Goal: Information Seeking & Learning: Find specific fact

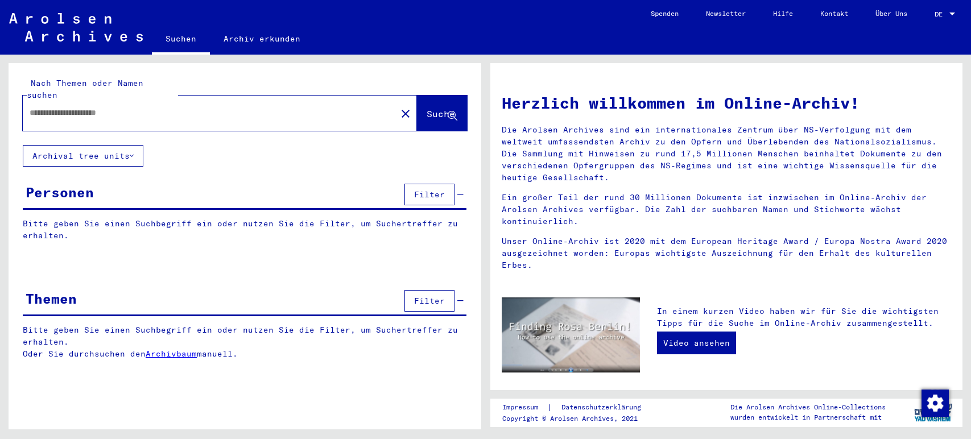
type input "**********"
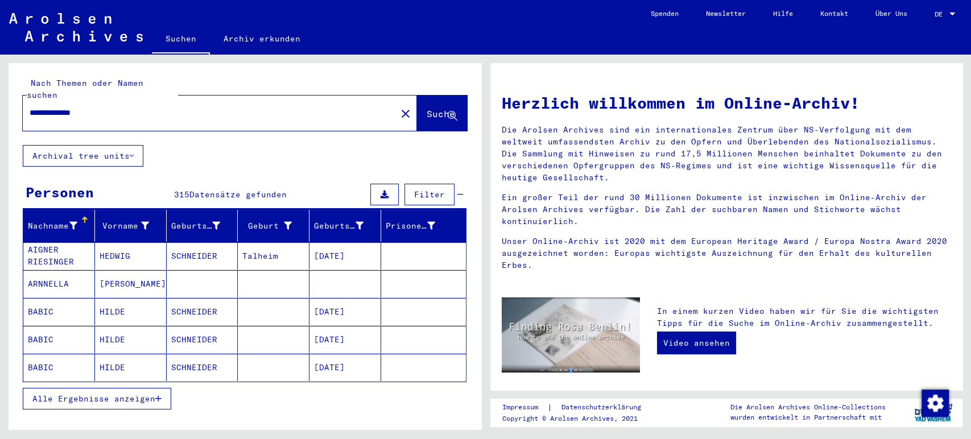
click at [159, 394] on button "Alle Ergebnisse anzeigen" at bounding box center [97, 399] width 148 height 22
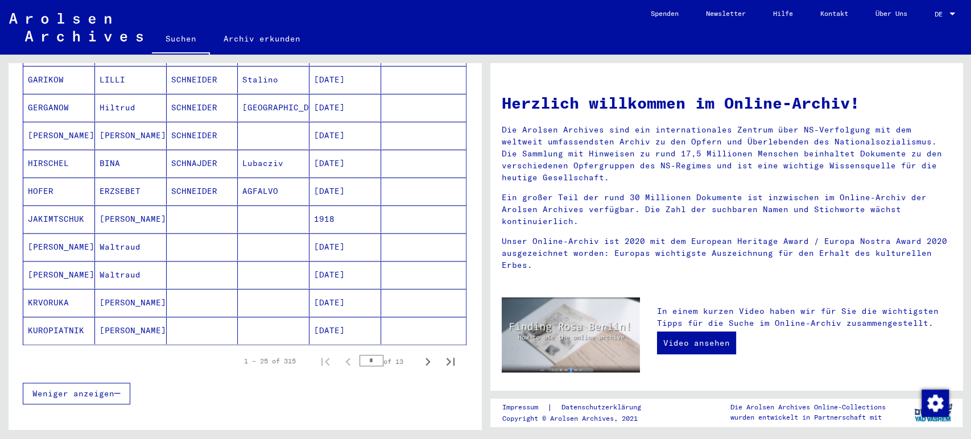
scroll to position [625, 0]
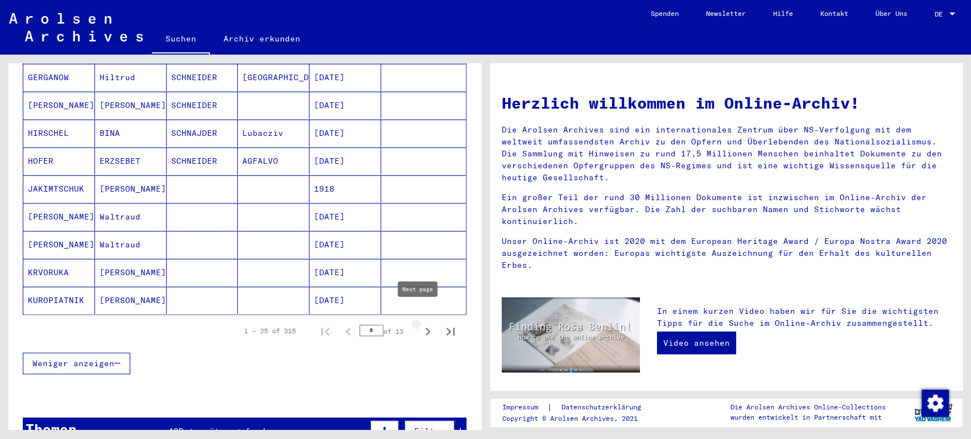
click at [426, 328] on icon "Next page" at bounding box center [428, 332] width 5 height 8
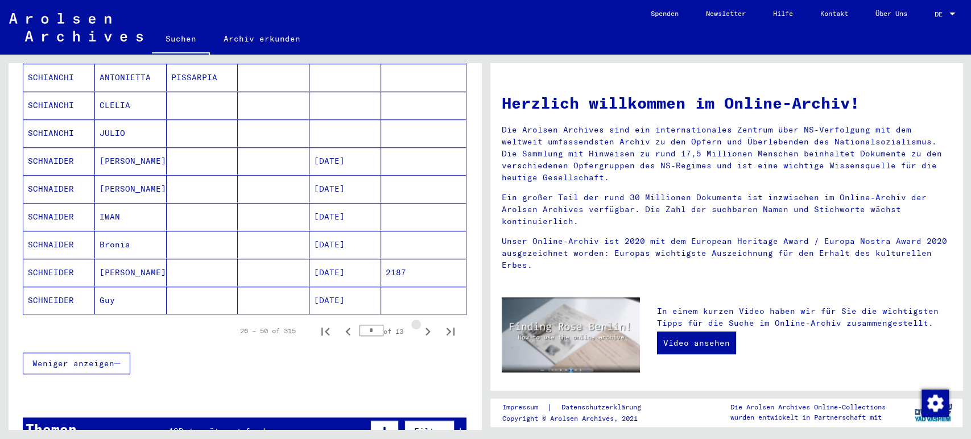
click at [426, 328] on icon "Next page" at bounding box center [428, 332] width 5 height 8
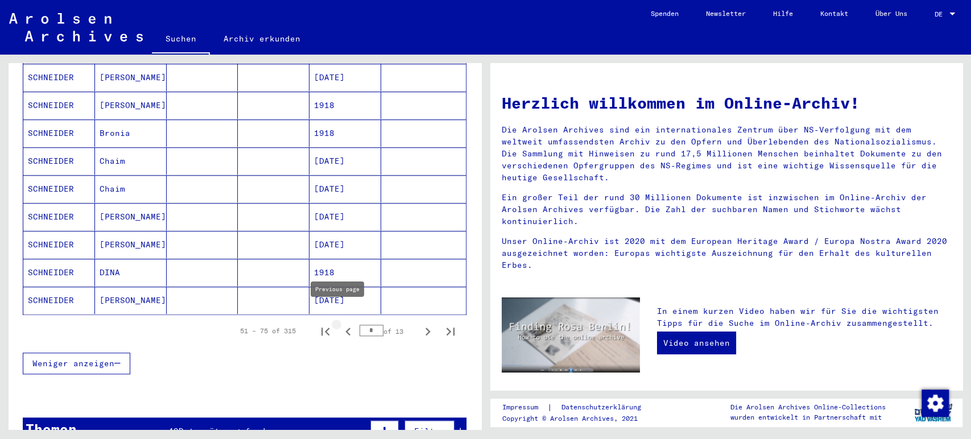
click at [340, 324] on icon "Previous page" at bounding box center [348, 332] width 16 height 16
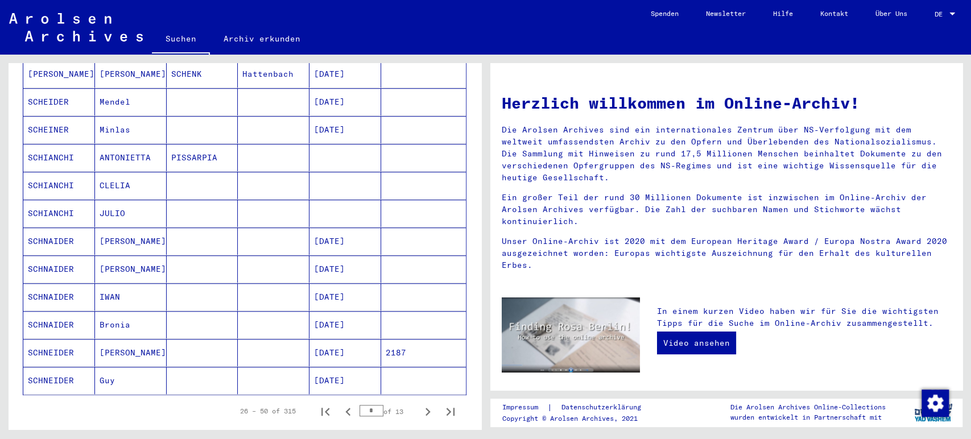
scroll to position [546, 0]
click at [420, 402] on icon "Next page" at bounding box center [428, 410] width 16 height 16
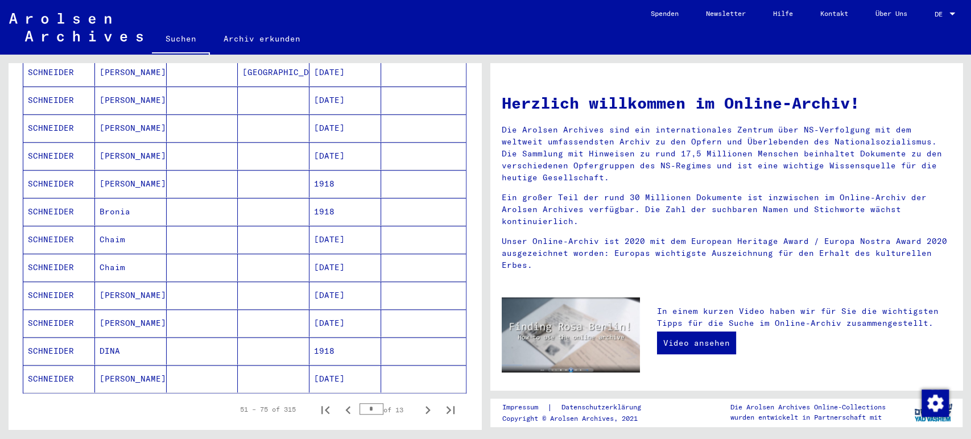
drag, startPoint x: 471, startPoint y: 301, endPoint x: 464, endPoint y: 245, distance: 56.7
click at [464, 245] on div "Nachname Vorname Geburtsname Geburt‏ Geburtsdatum Prisoner # [PERSON_NAME] [DAT…" at bounding box center [245, 66] width 473 height 804
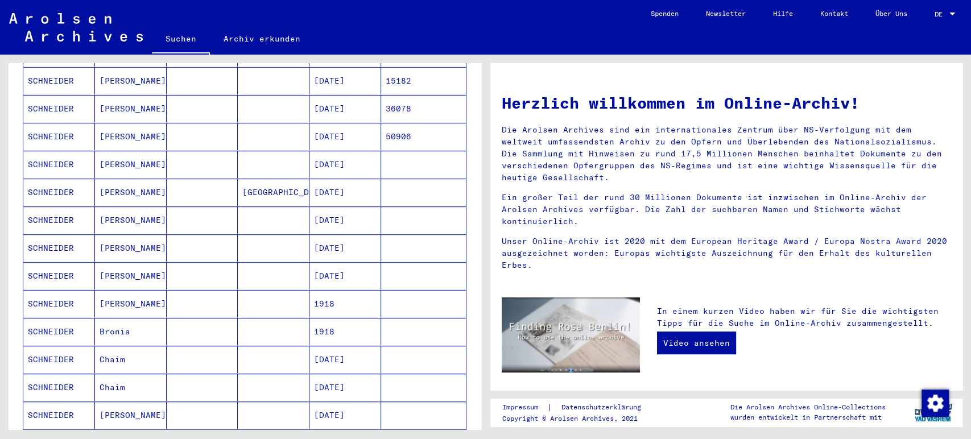
scroll to position [522, 0]
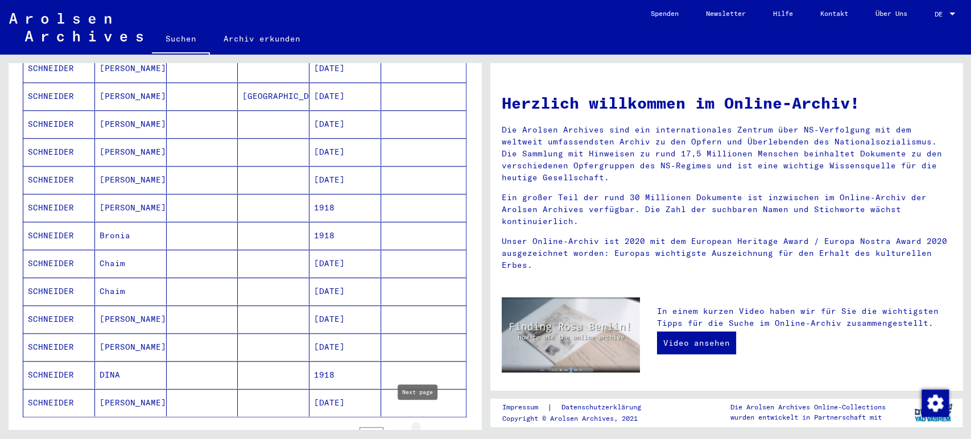
click at [420, 426] on icon "Next page" at bounding box center [428, 434] width 16 height 16
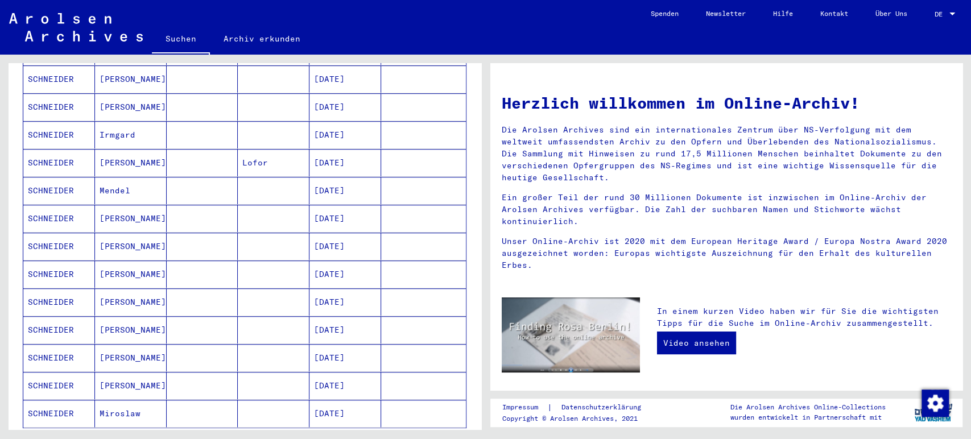
scroll to position [579, 0]
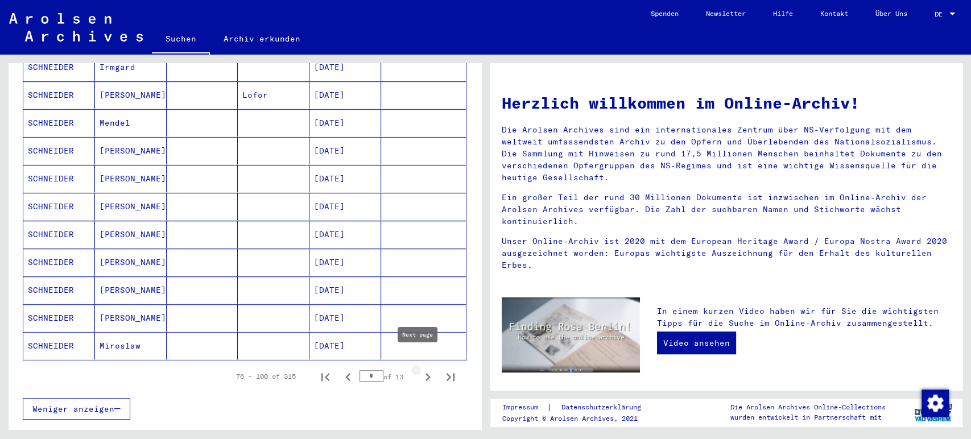
click at [420, 369] on icon "Next page" at bounding box center [428, 377] width 16 height 16
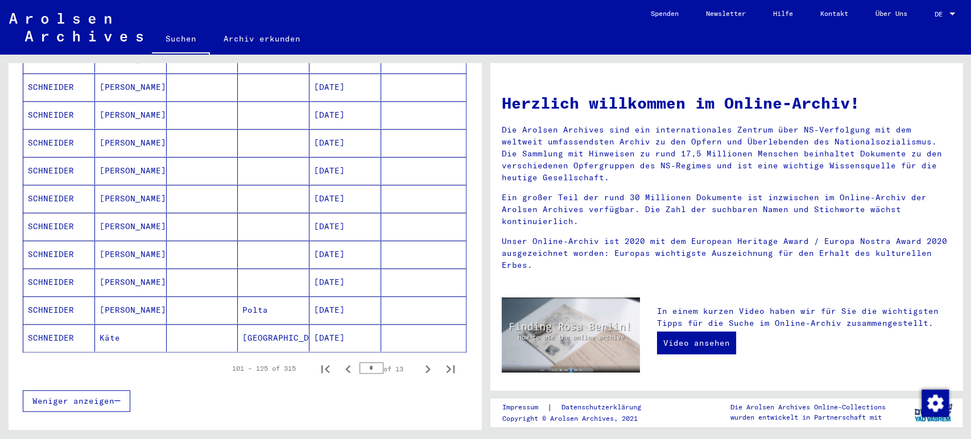
scroll to position [617, 0]
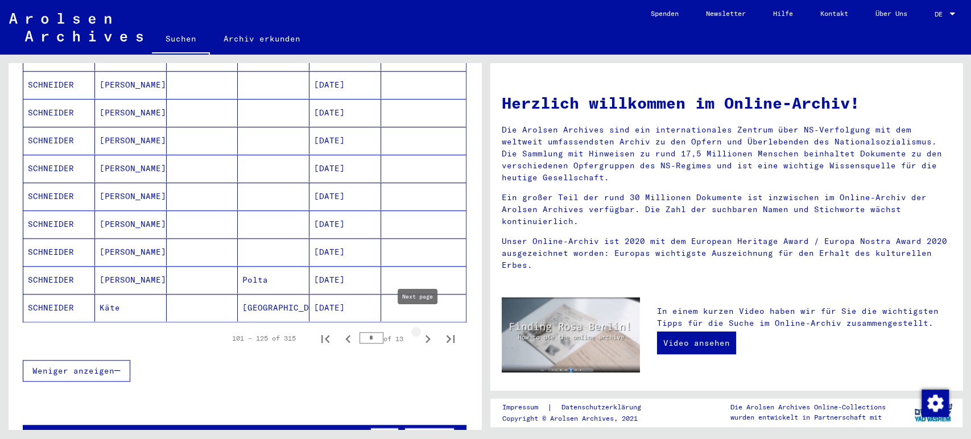
click at [426, 335] on icon "Next page" at bounding box center [428, 339] width 5 height 8
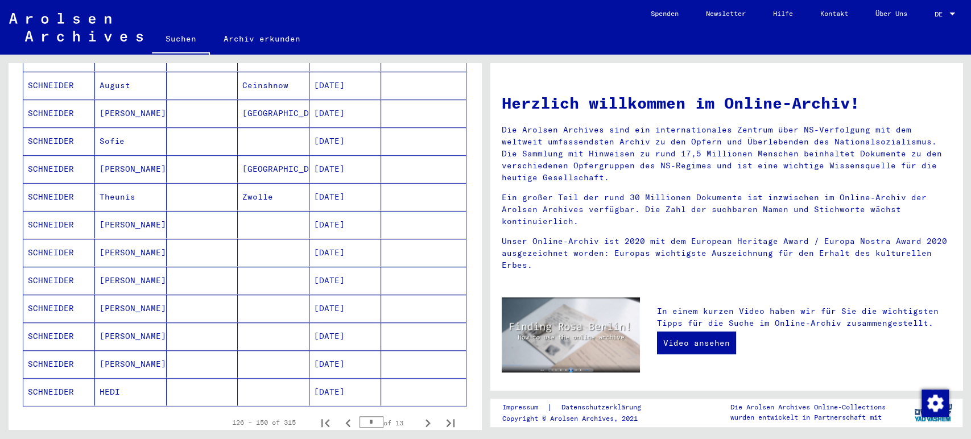
scroll to position [546, 0]
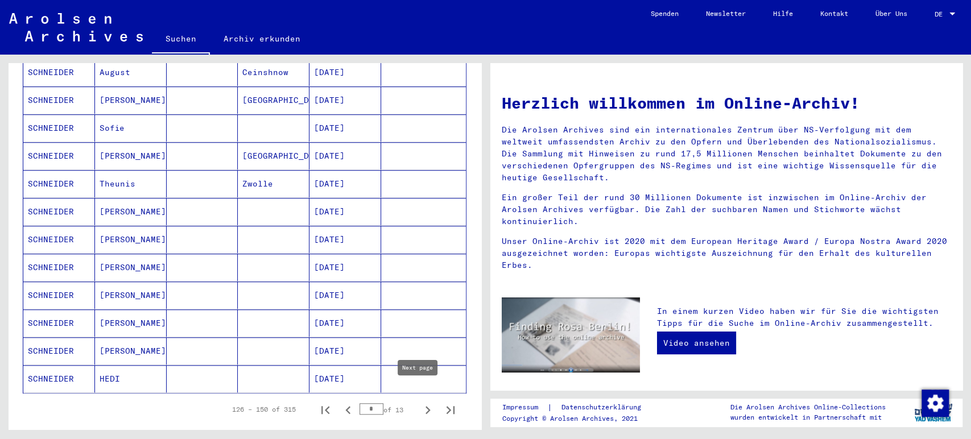
click at [420, 402] on icon "Next page" at bounding box center [428, 410] width 16 height 16
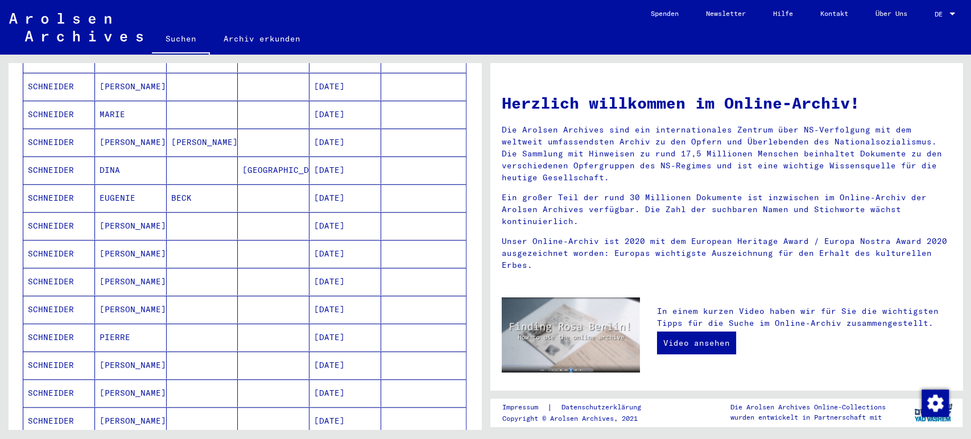
scroll to position [370, 0]
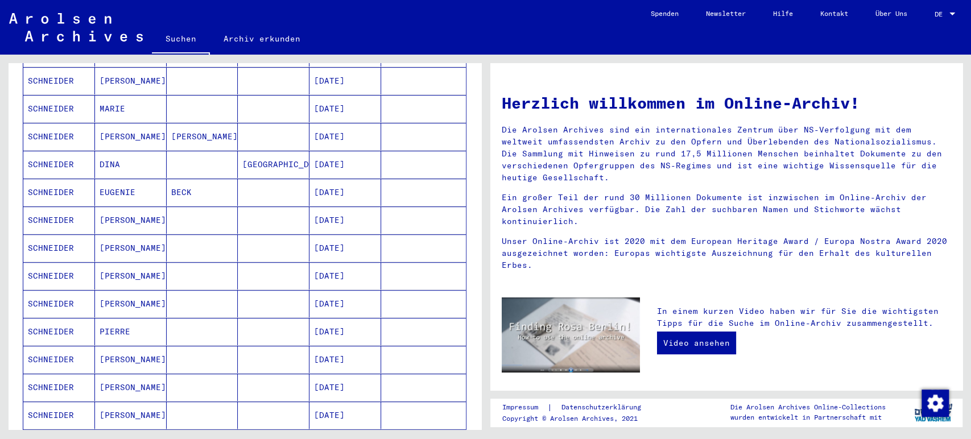
click at [349, 327] on mat-cell "[DATE]" at bounding box center [346, 331] width 72 height 27
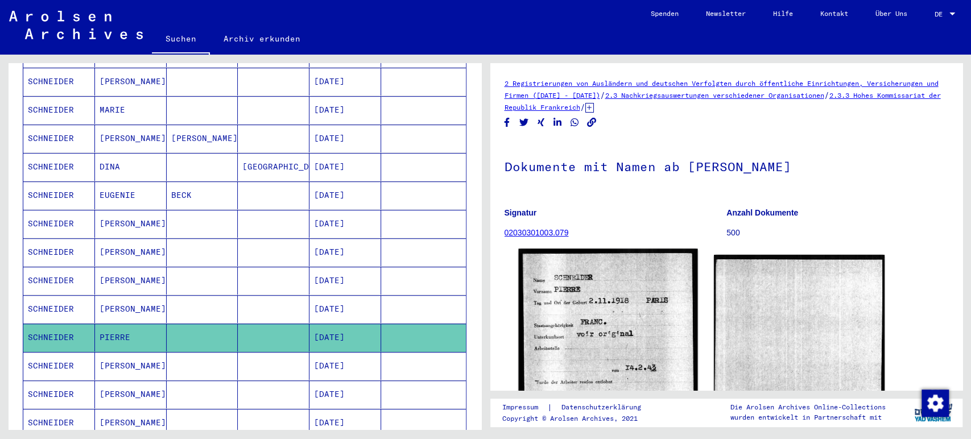
click at [606, 307] on img at bounding box center [607, 368] width 179 height 239
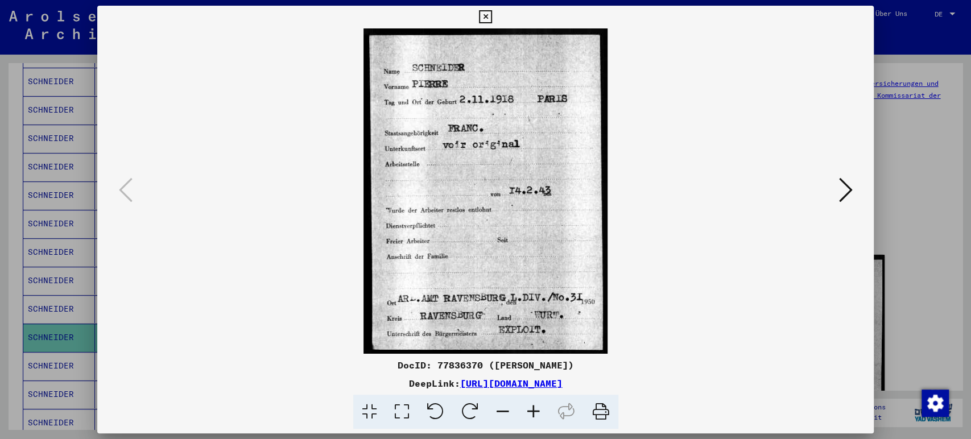
click at [482, 13] on icon at bounding box center [485, 17] width 13 height 14
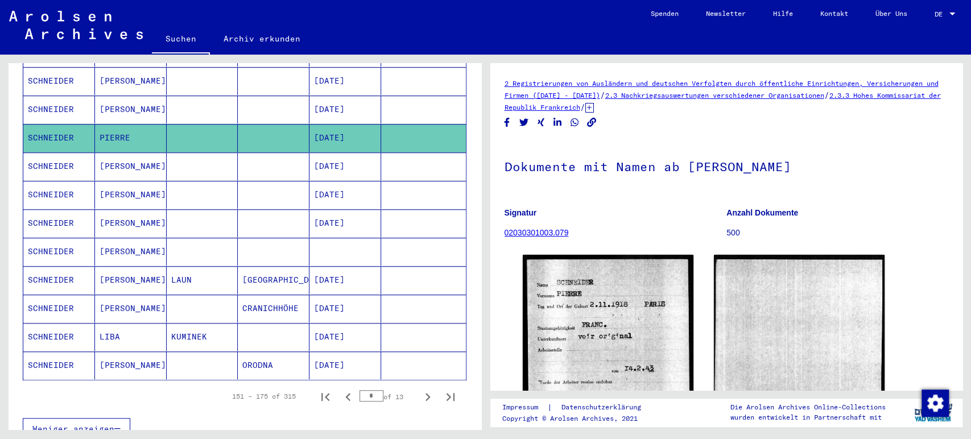
scroll to position [617, 0]
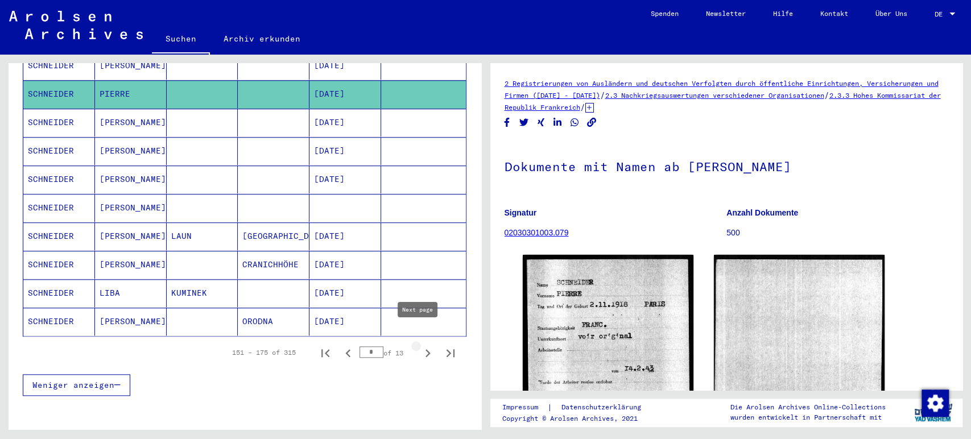
click at [420, 345] on icon "Next page" at bounding box center [428, 353] width 16 height 16
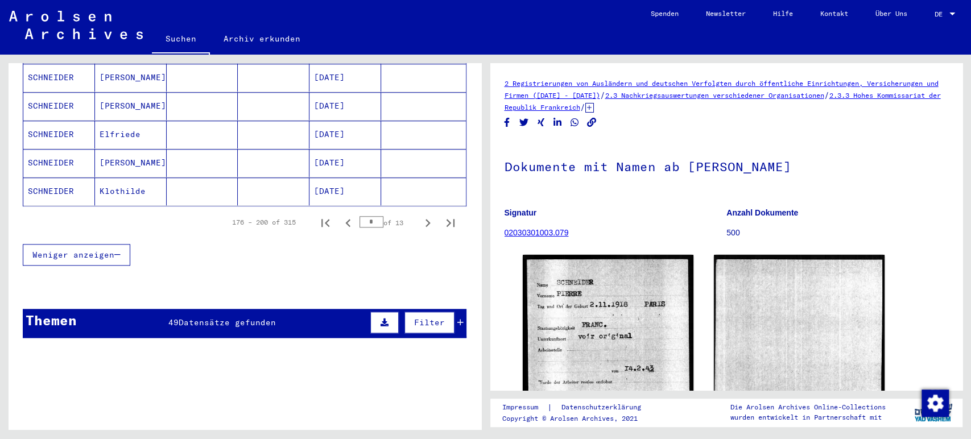
scroll to position [753, 0]
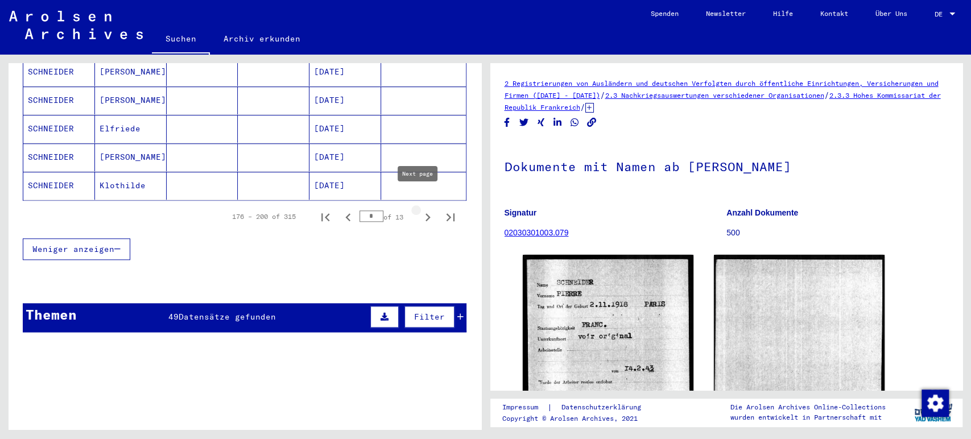
click at [420, 209] on icon "Next page" at bounding box center [428, 217] width 16 height 16
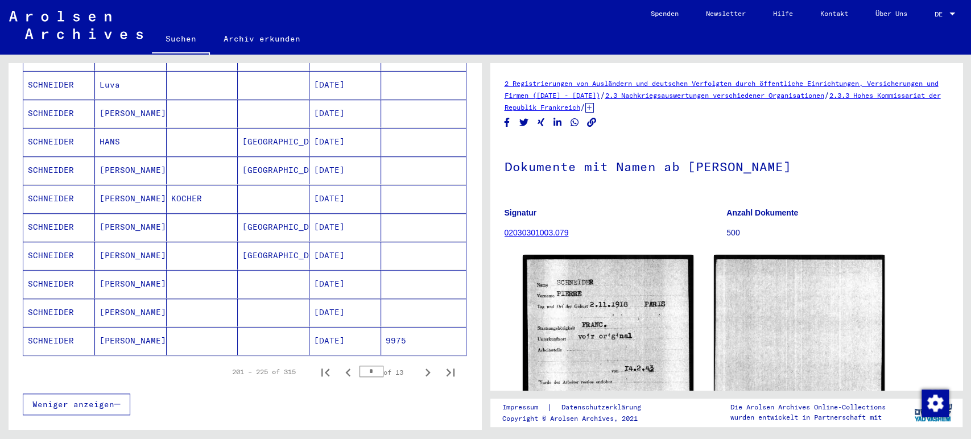
scroll to position [624, 0]
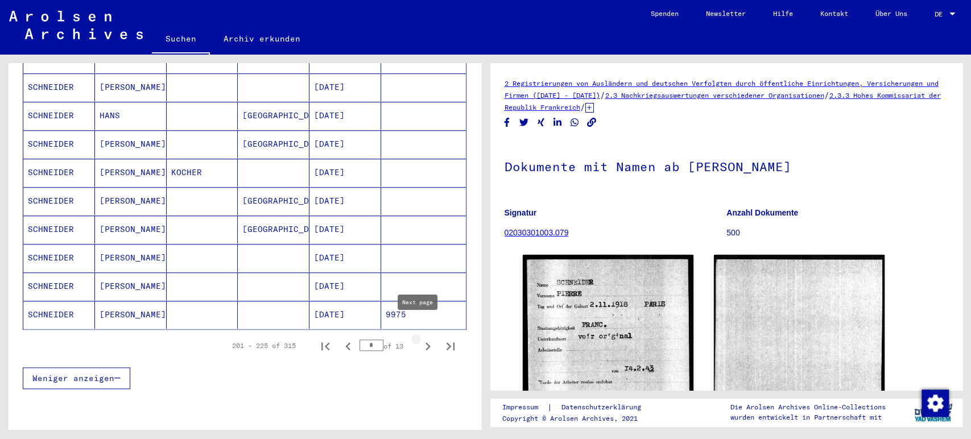
click at [422, 339] on icon "Next page" at bounding box center [428, 347] width 16 height 16
type input "**"
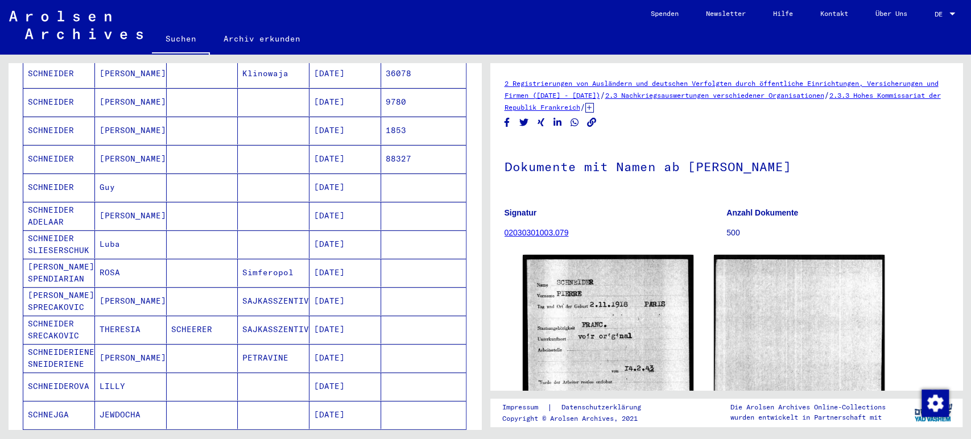
scroll to position [0, 0]
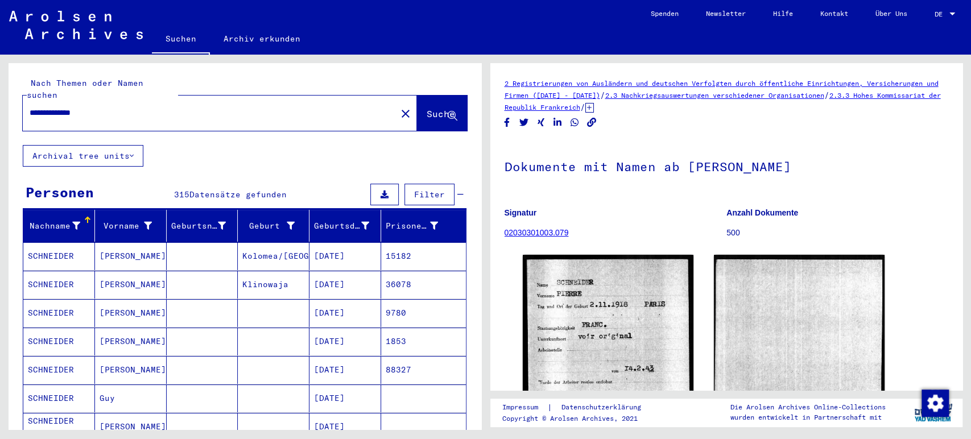
click at [132, 107] on input "**********" at bounding box center [210, 113] width 360 height 12
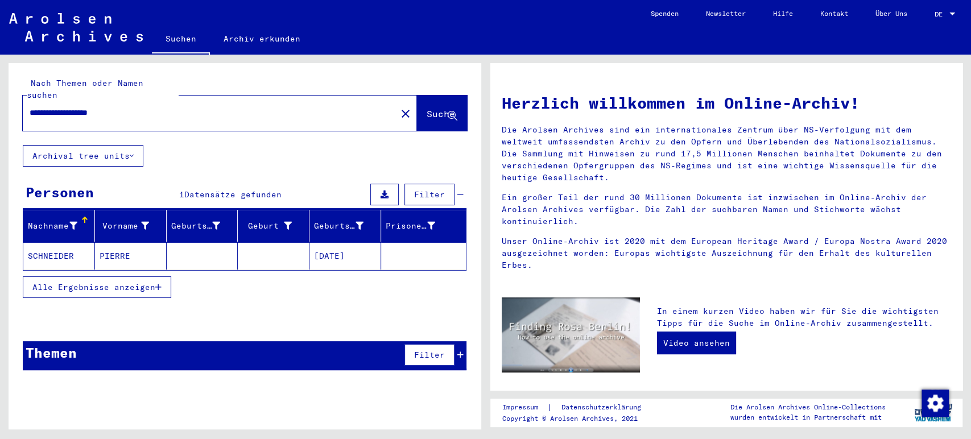
type input "**********"
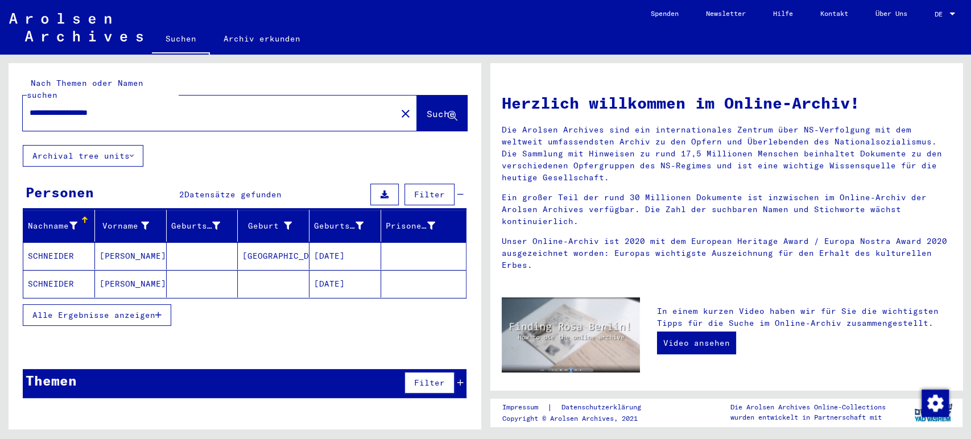
click at [251, 242] on mat-cell "[GEOGRAPHIC_DATA]" at bounding box center [274, 255] width 72 height 27
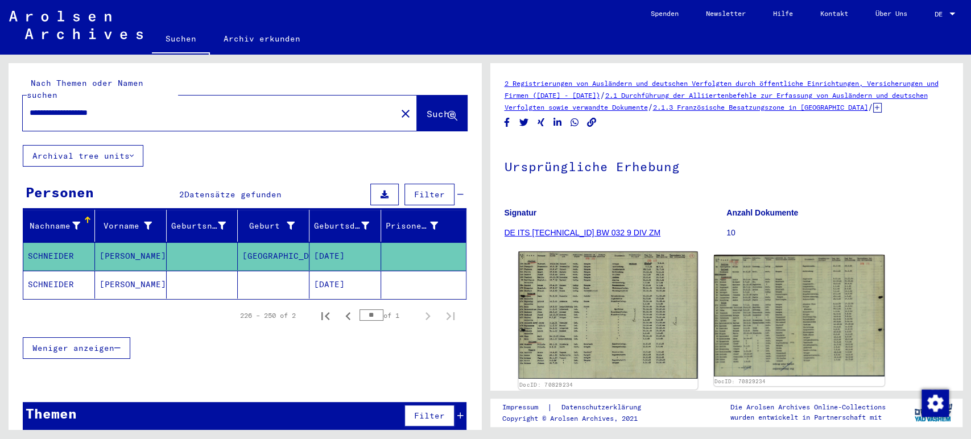
click at [601, 316] on img at bounding box center [607, 314] width 179 height 127
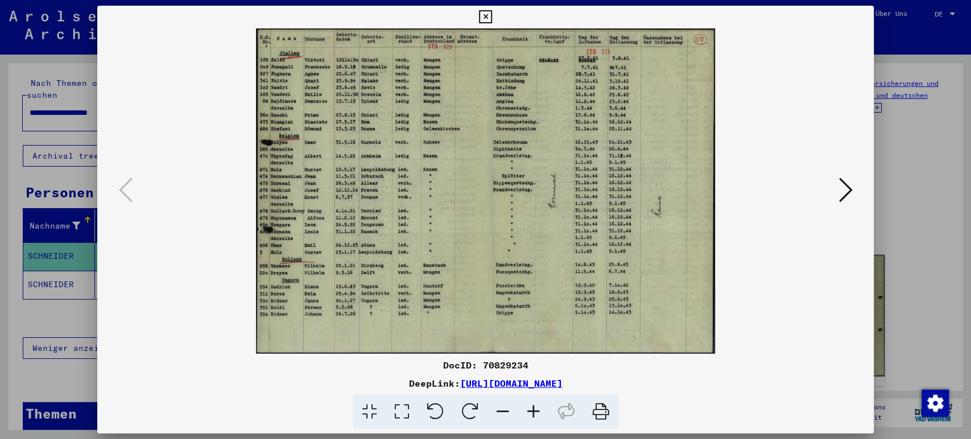
click at [533, 416] on icon at bounding box center [533, 412] width 31 height 35
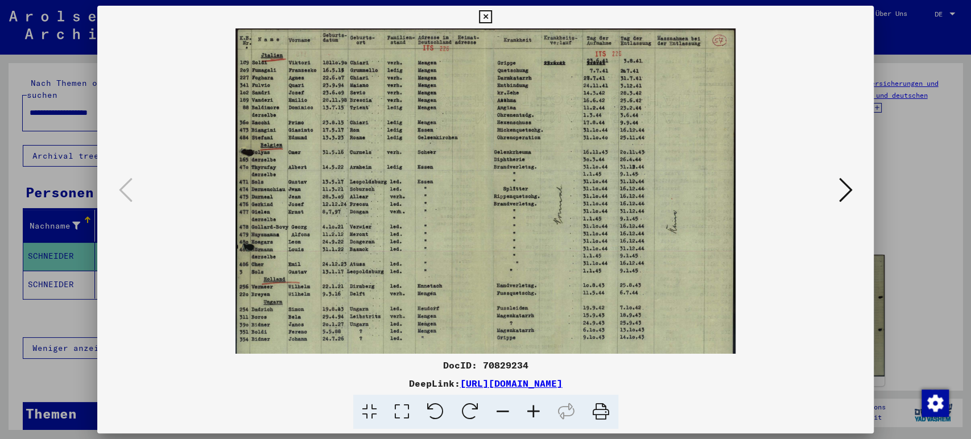
click at [533, 416] on icon at bounding box center [533, 412] width 31 height 35
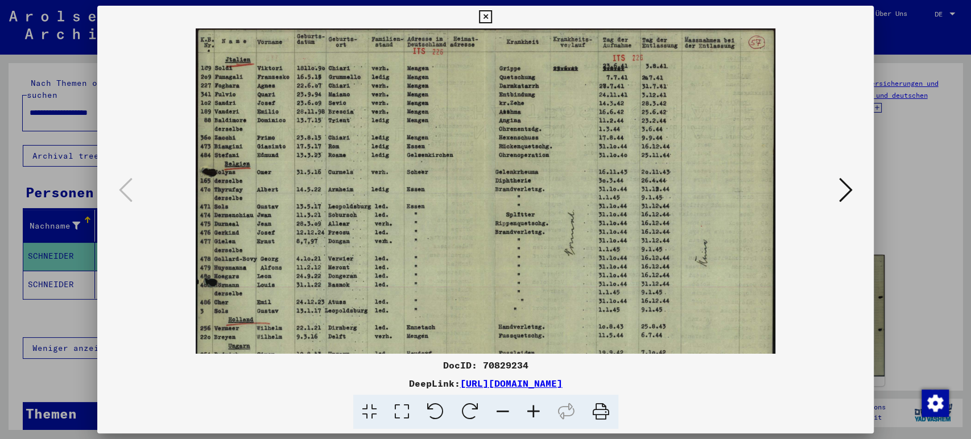
click at [533, 416] on icon at bounding box center [533, 412] width 31 height 35
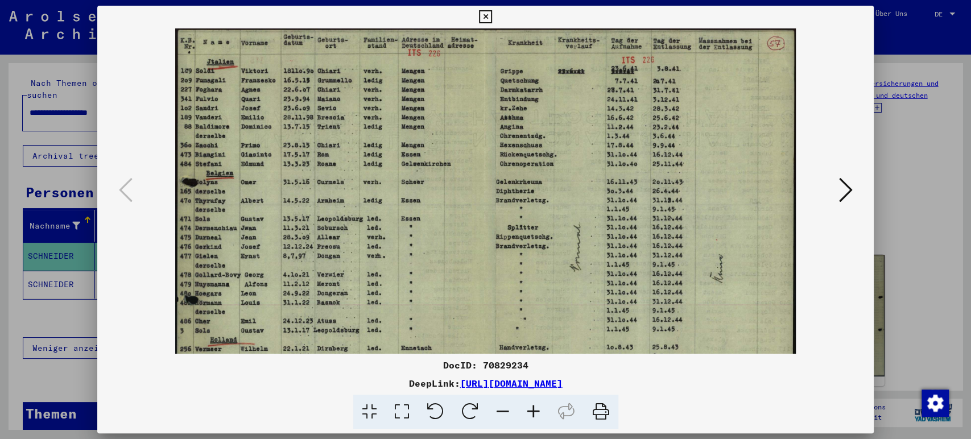
click at [533, 416] on icon at bounding box center [533, 412] width 31 height 35
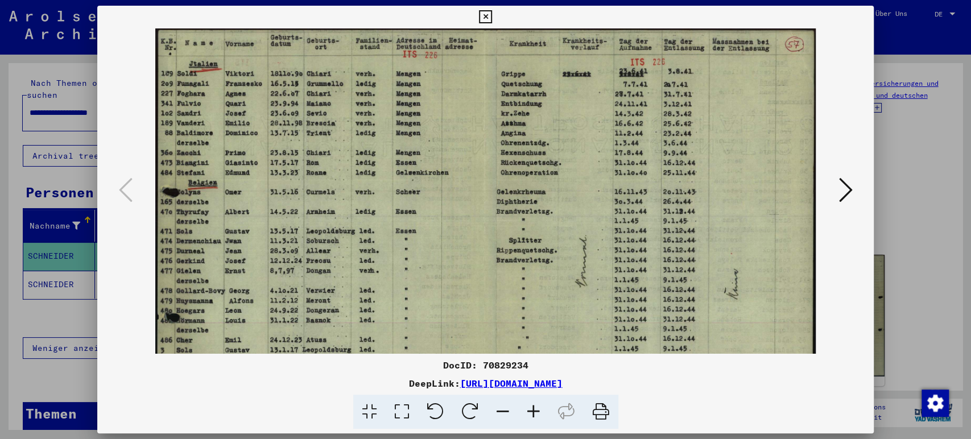
click at [533, 416] on icon at bounding box center [533, 412] width 31 height 35
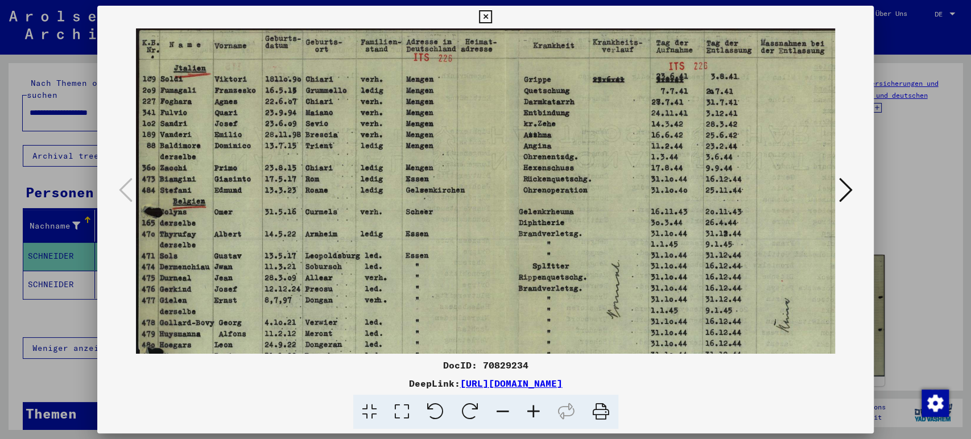
click at [533, 416] on icon at bounding box center [533, 412] width 31 height 35
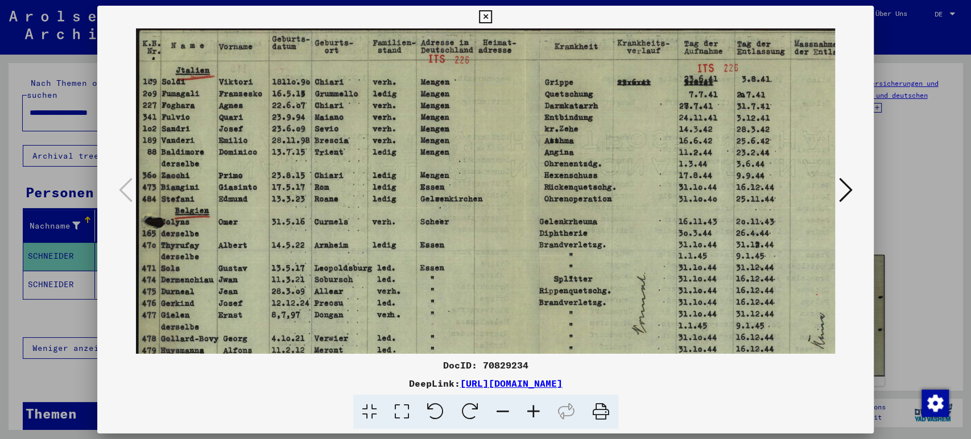
click at [533, 416] on icon at bounding box center [533, 412] width 31 height 35
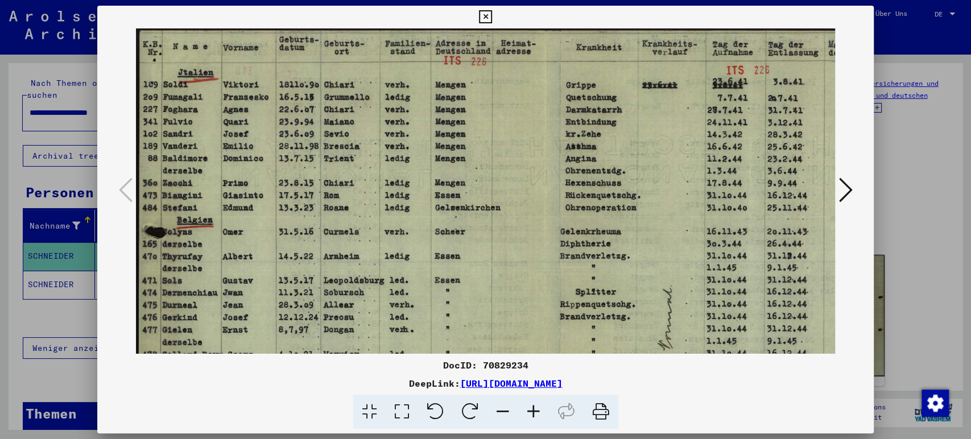
click at [533, 416] on icon at bounding box center [533, 412] width 31 height 35
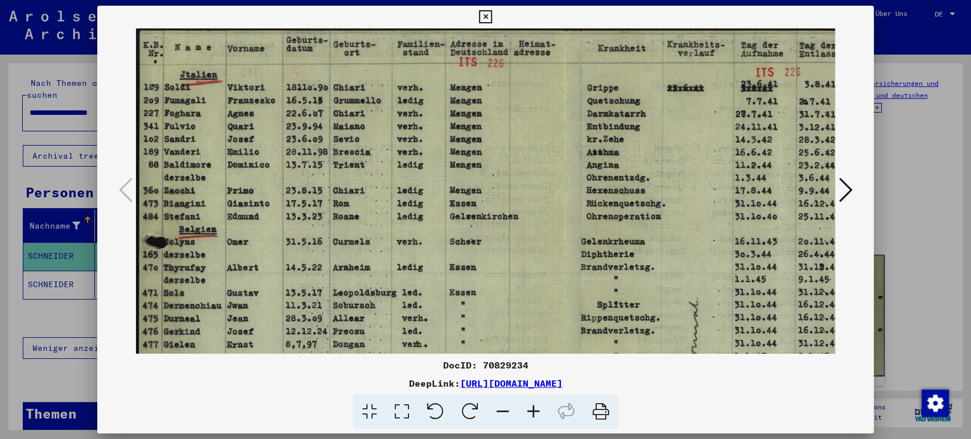
click at [533, 416] on icon at bounding box center [533, 412] width 31 height 35
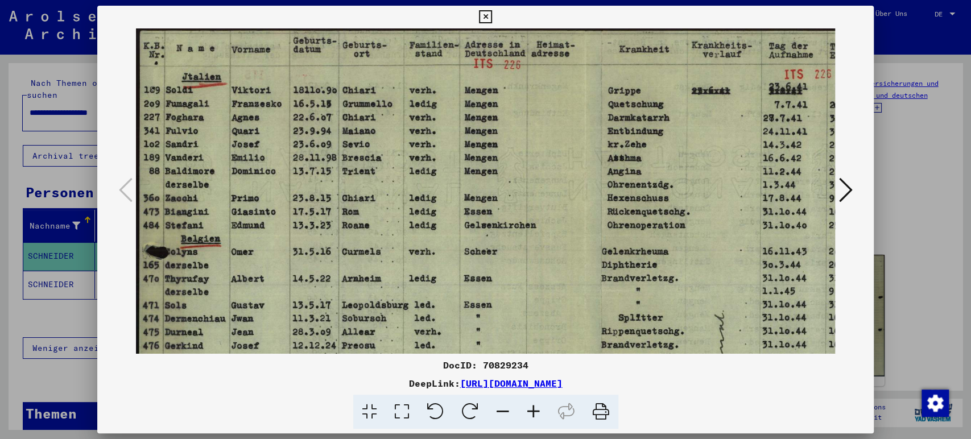
click at [533, 416] on icon at bounding box center [533, 412] width 31 height 35
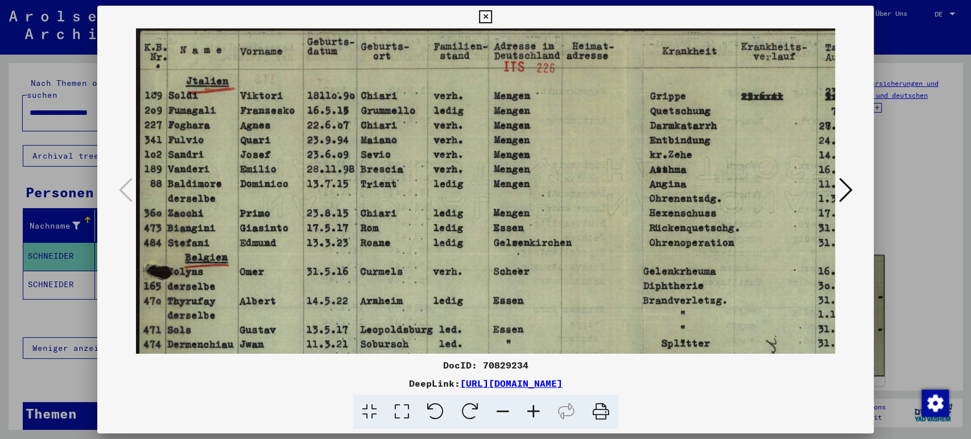
click at [533, 416] on icon at bounding box center [533, 412] width 31 height 35
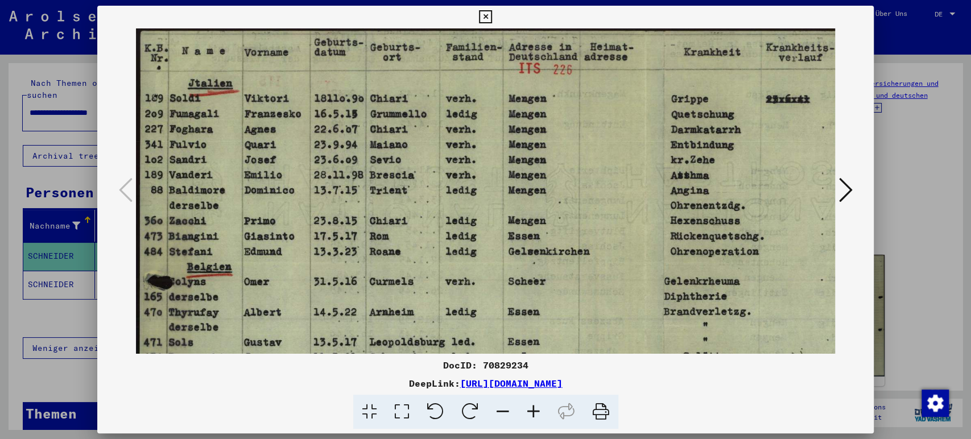
click at [533, 416] on icon at bounding box center [533, 412] width 31 height 35
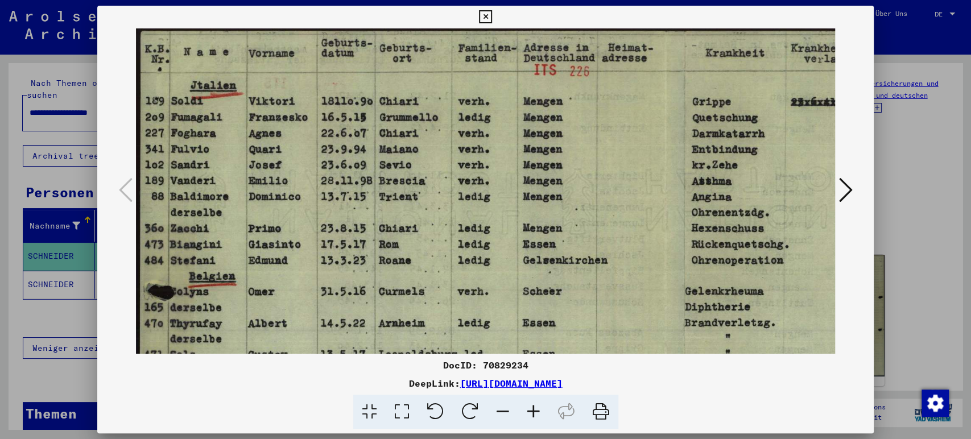
click at [533, 416] on icon at bounding box center [533, 412] width 31 height 35
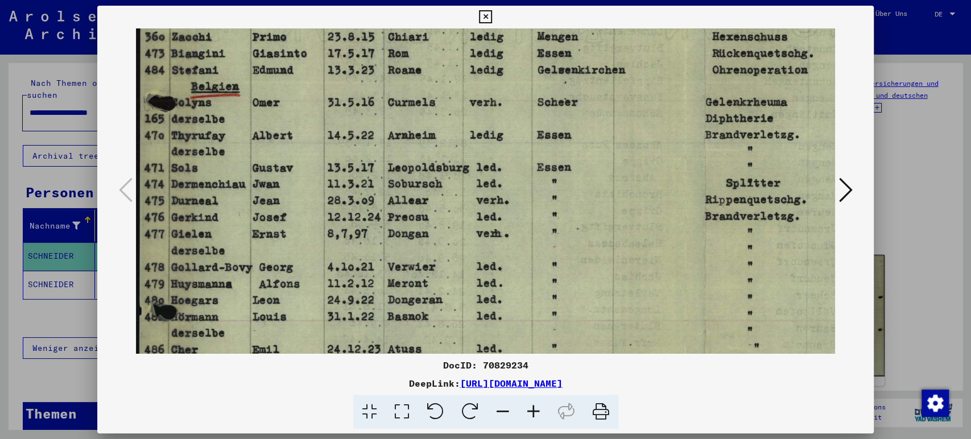
scroll to position [214, 0]
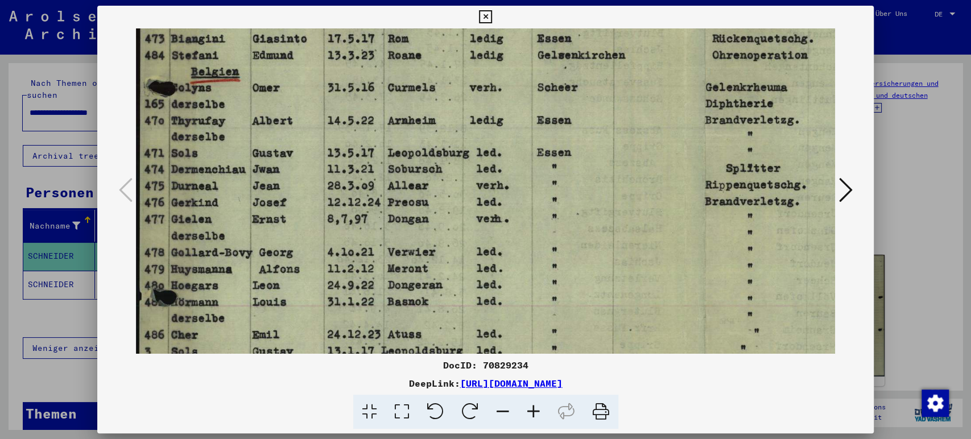
drag, startPoint x: 368, startPoint y: 303, endPoint x: 394, endPoint y: 90, distance: 214.3
click at [394, 90] on img at bounding box center [687, 205] width 1102 height 781
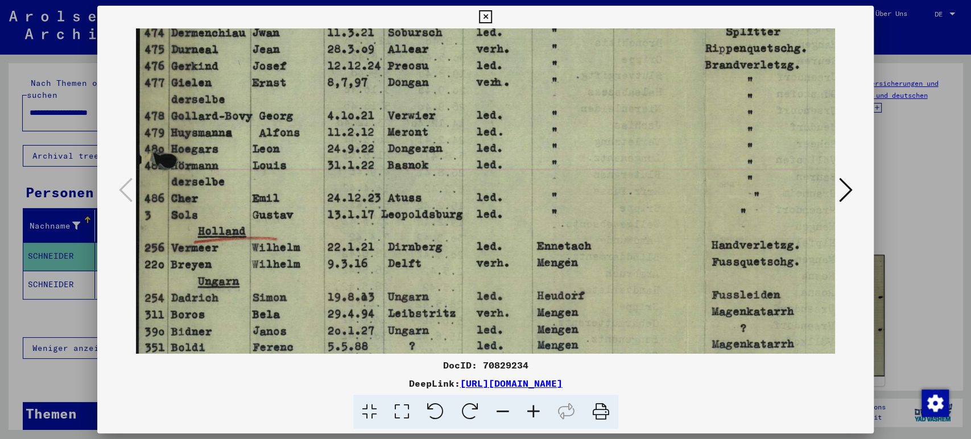
scroll to position [356, 0]
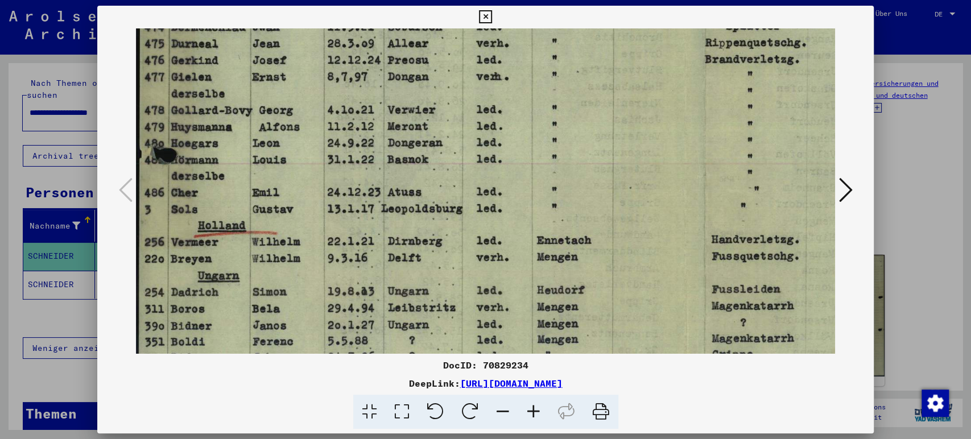
drag, startPoint x: 320, startPoint y: 222, endPoint x: 323, endPoint y: 80, distance: 142.8
click at [323, 80] on img at bounding box center [687, 62] width 1102 height 781
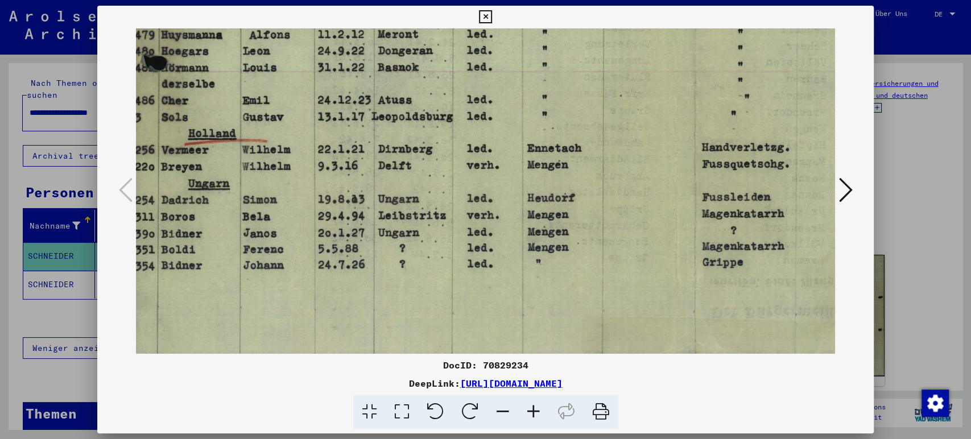
scroll to position [449, 10]
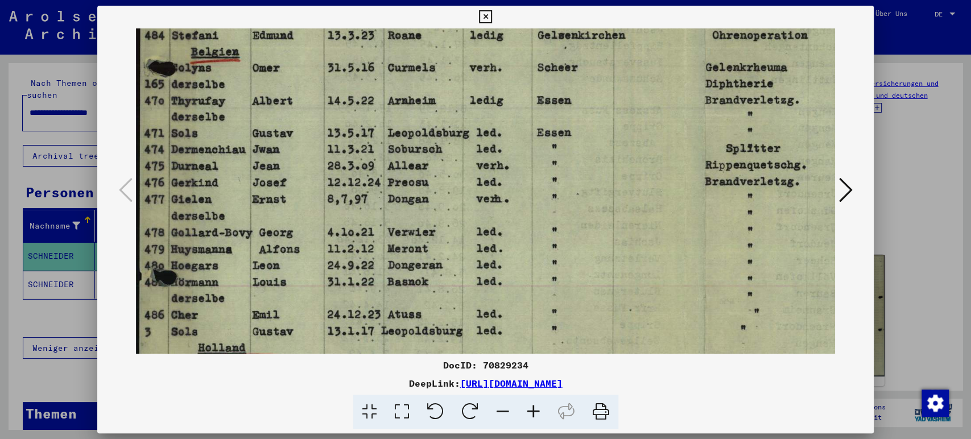
drag, startPoint x: 323, startPoint y: 141, endPoint x: 368, endPoint y: 267, distance: 134.6
click at [368, 267] on img at bounding box center [687, 185] width 1102 height 781
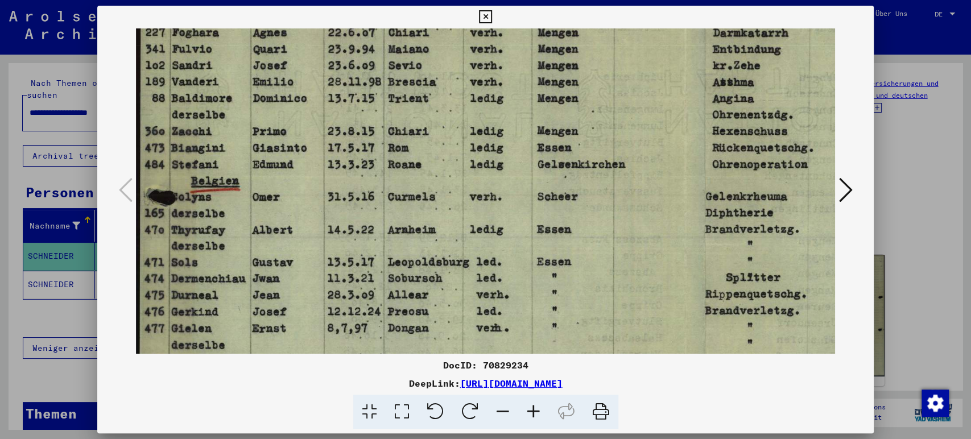
drag, startPoint x: 350, startPoint y: 154, endPoint x: 353, endPoint y: 285, distance: 130.9
click at [353, 285] on img at bounding box center [687, 314] width 1102 height 781
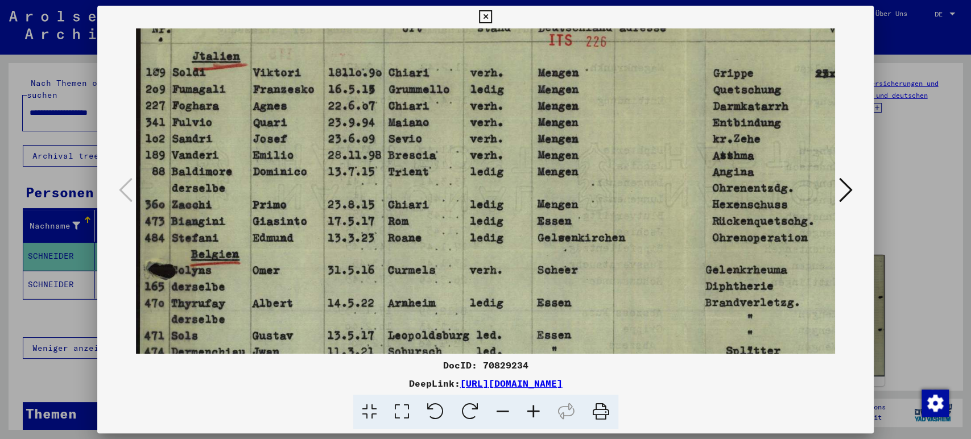
scroll to position [0, 0]
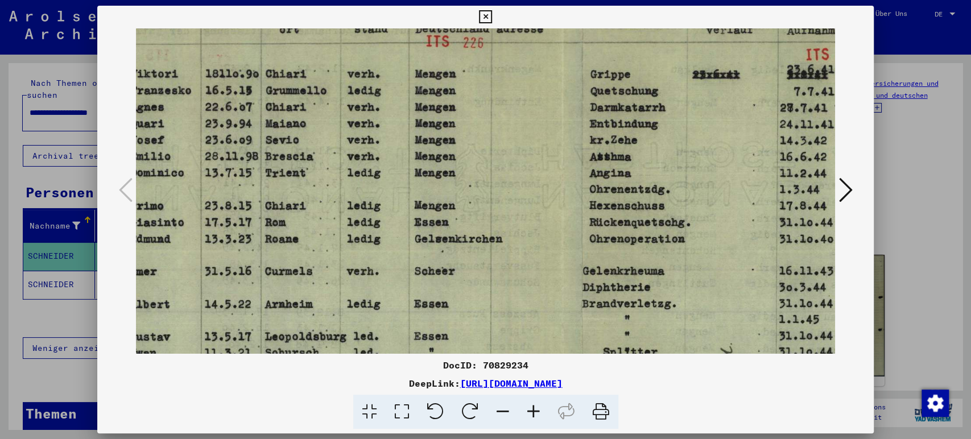
drag, startPoint x: 331, startPoint y: 180, endPoint x: 210, endPoint y: 270, distance: 150.4
click at [210, 270] on img at bounding box center [564, 388] width 1102 height 781
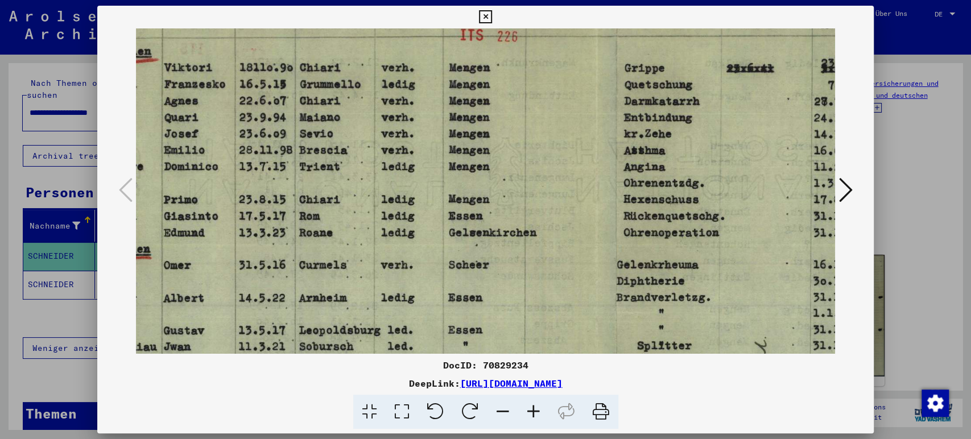
scroll to position [49, 0]
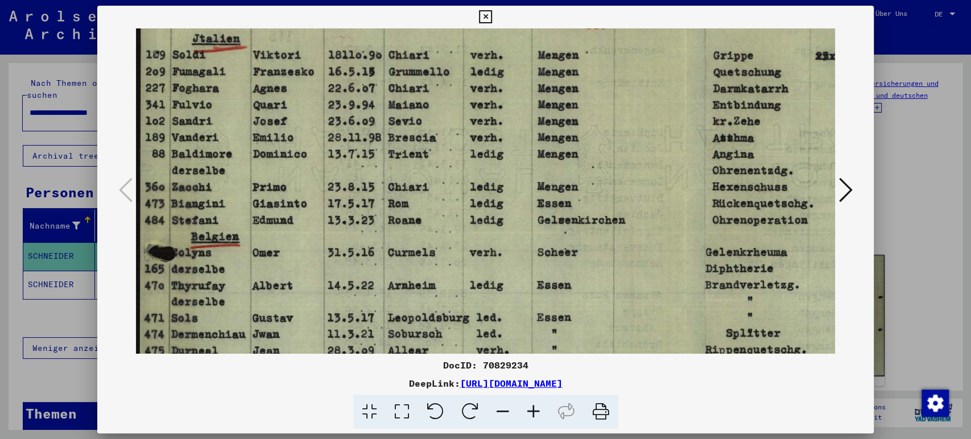
drag, startPoint x: 361, startPoint y: 281, endPoint x: 637, endPoint y: 264, distance: 275.9
click at [637, 264] on img at bounding box center [687, 370] width 1102 height 781
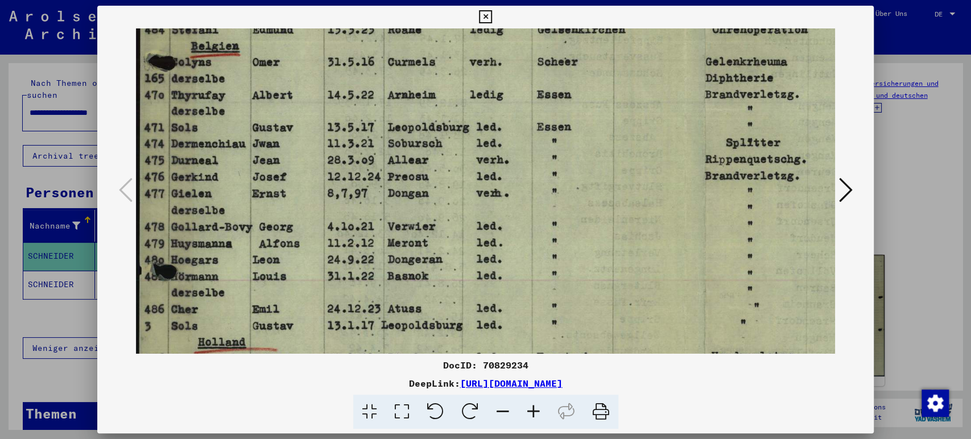
scroll to position [241, 0]
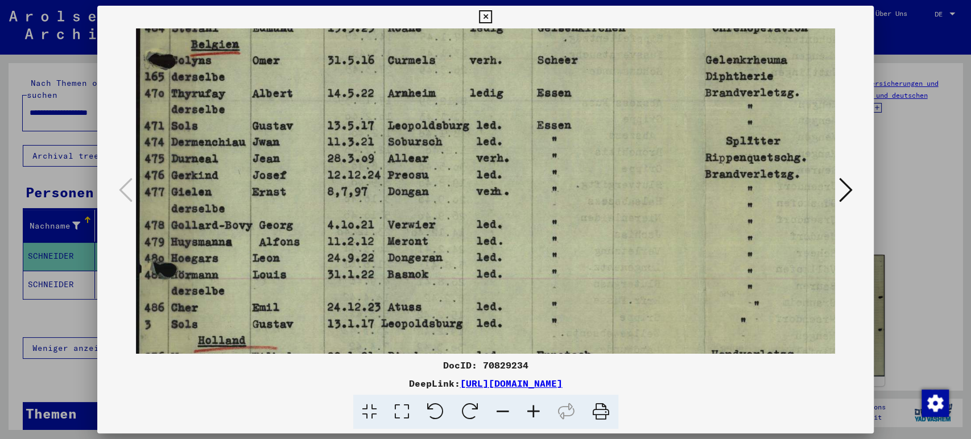
drag, startPoint x: 378, startPoint y: 308, endPoint x: 397, endPoint y: 115, distance: 194.4
click at [397, 115] on img at bounding box center [687, 177] width 1102 height 781
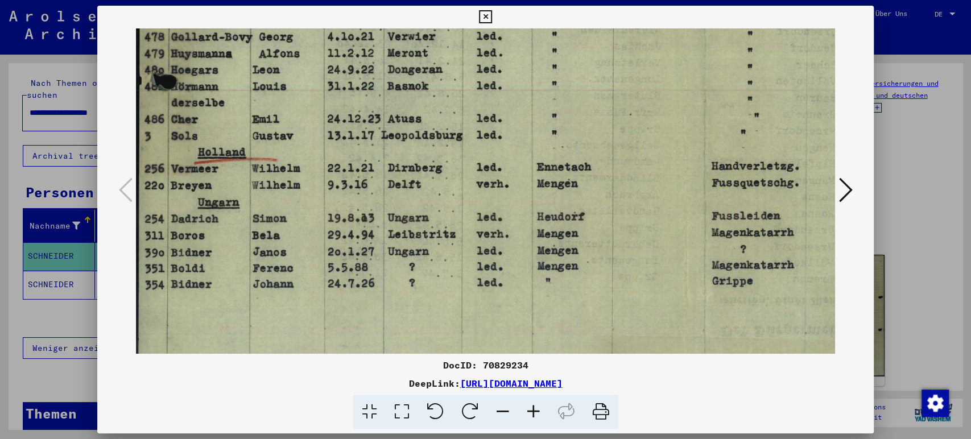
scroll to position [451, 0]
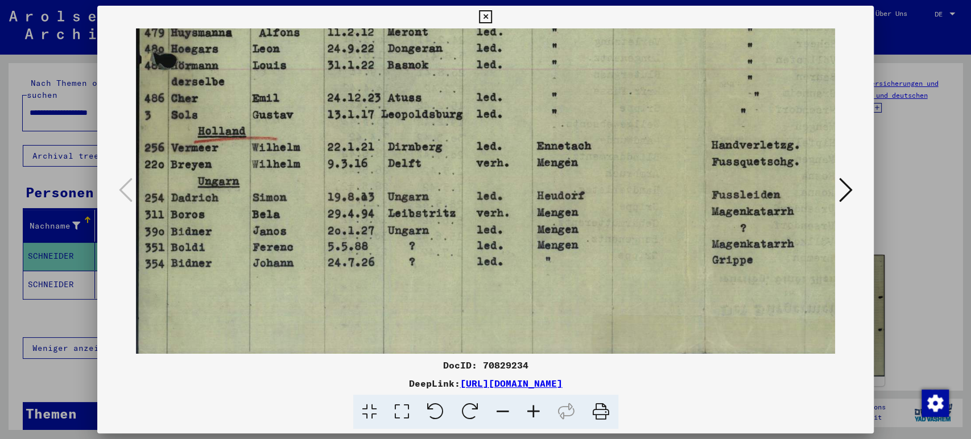
drag, startPoint x: 315, startPoint y: 277, endPoint x: 328, endPoint y: 68, distance: 209.2
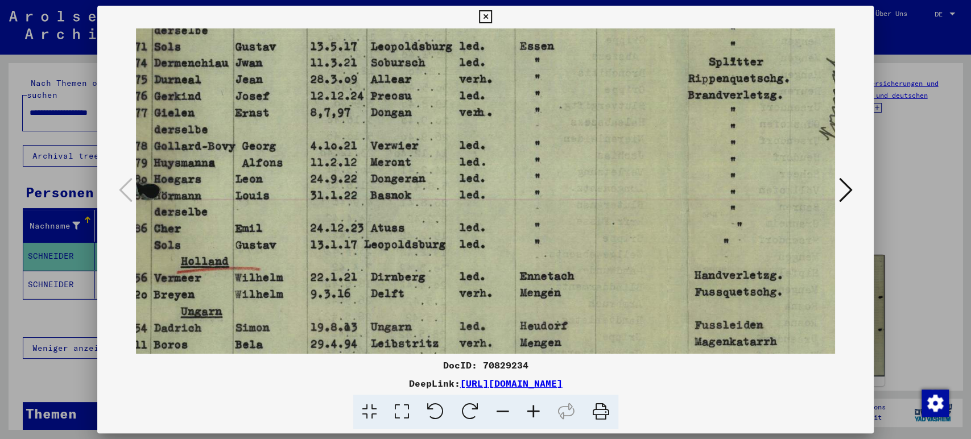
scroll to position [316, 17]
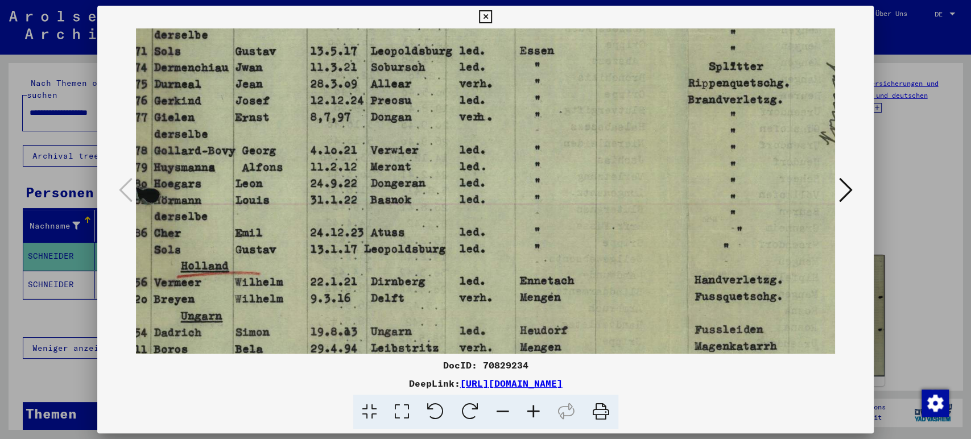
drag, startPoint x: 310, startPoint y: 287, endPoint x: 310, endPoint y: 339, distance: 51.8
click at [310, 339] on img at bounding box center [670, 103] width 1102 height 781
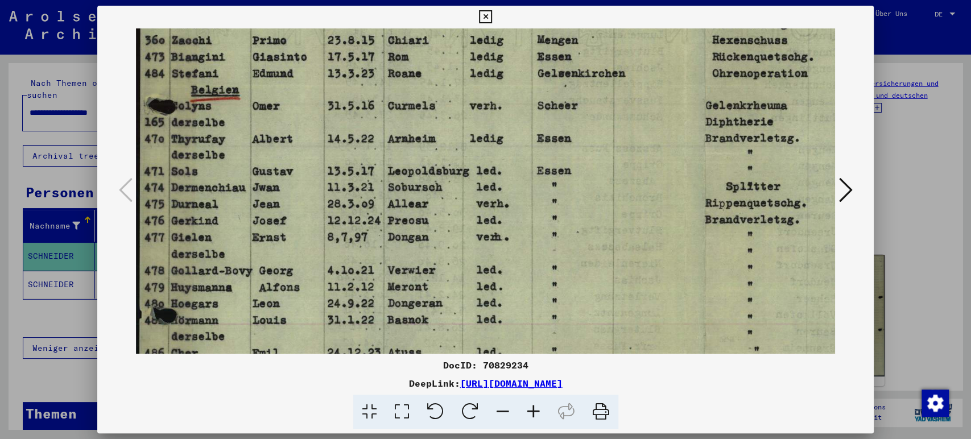
scroll to position [182, 0]
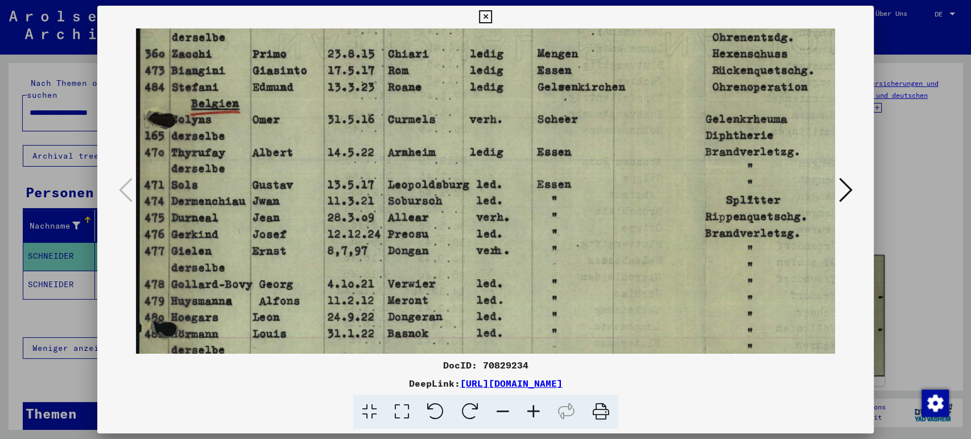
drag, startPoint x: 305, startPoint y: 118, endPoint x: 370, endPoint y: 251, distance: 148.1
click at [370, 251] on img at bounding box center [687, 236] width 1102 height 781
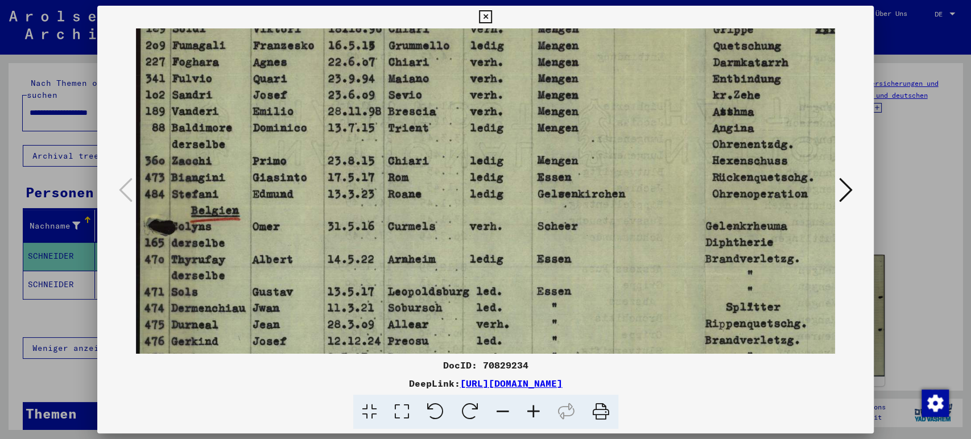
scroll to position [52, 0]
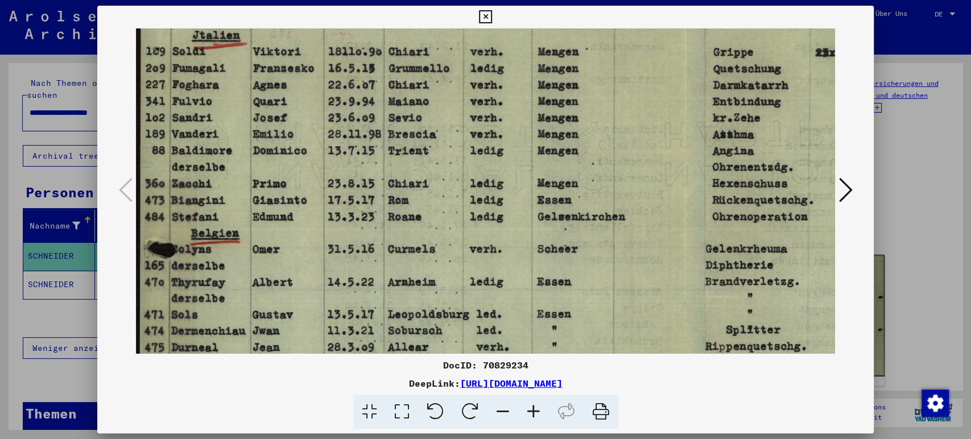
drag, startPoint x: 337, startPoint y: 112, endPoint x: 432, endPoint y: 244, distance: 162.5
click at [432, 244] on img at bounding box center [687, 366] width 1102 height 781
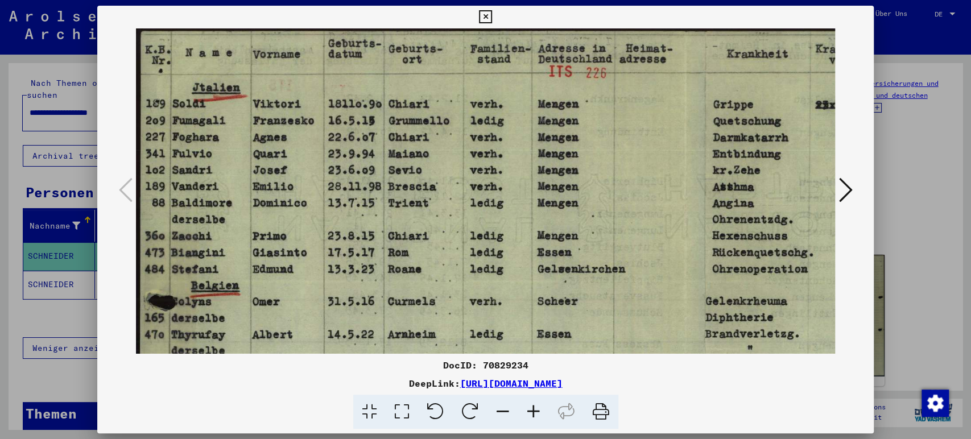
drag, startPoint x: 255, startPoint y: 114, endPoint x: 328, endPoint y: 208, distance: 118.5
click at [328, 208] on img at bounding box center [687, 418] width 1102 height 781
click at [836, 193] on button at bounding box center [845, 191] width 20 height 32
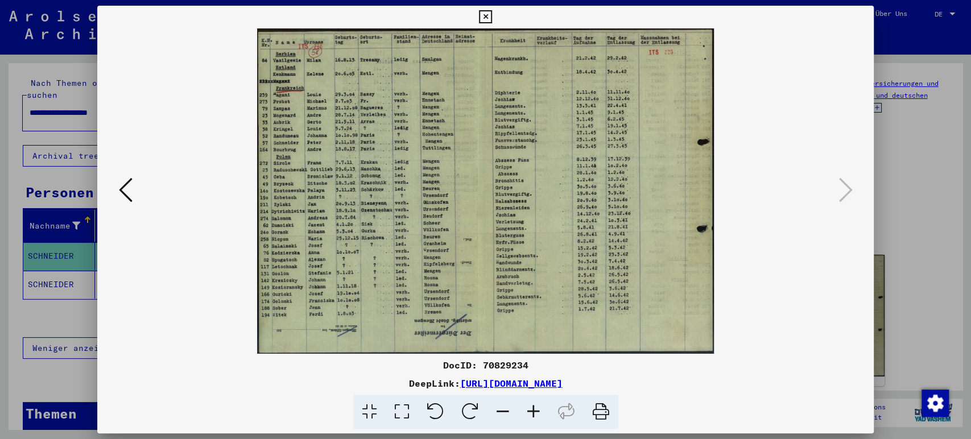
click at [530, 414] on icon at bounding box center [533, 412] width 31 height 35
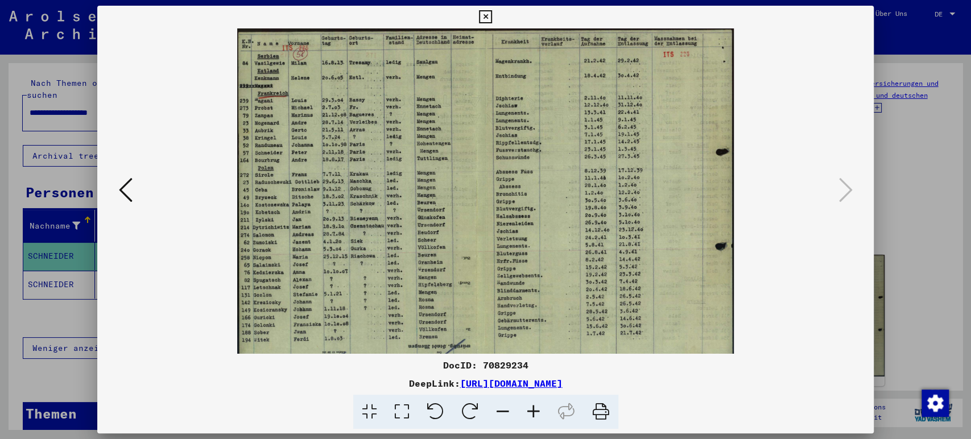
click at [530, 414] on icon at bounding box center [533, 412] width 31 height 35
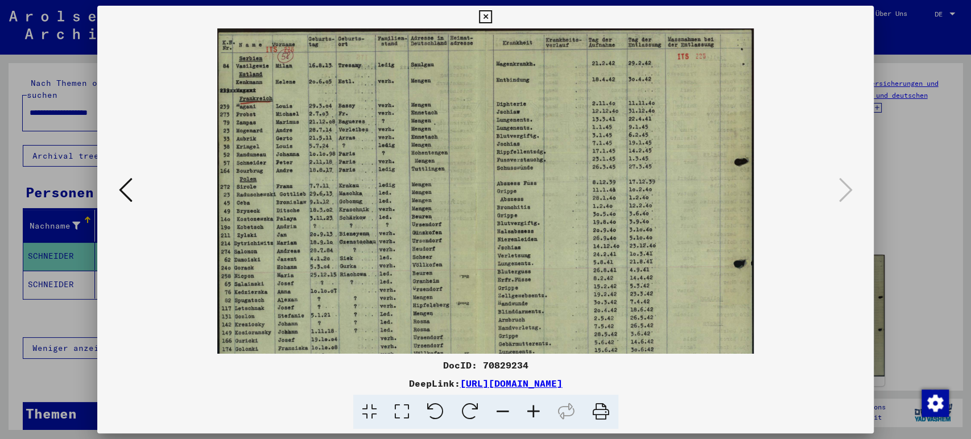
click at [530, 414] on icon at bounding box center [533, 412] width 31 height 35
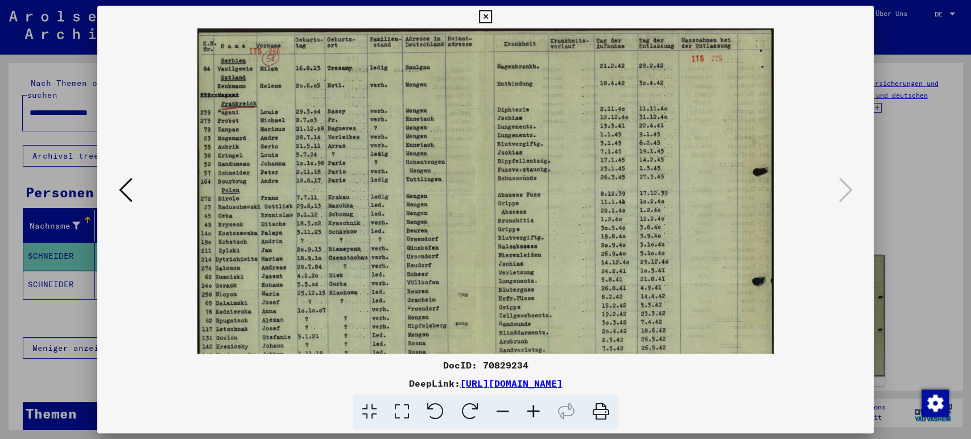
click at [530, 414] on icon at bounding box center [533, 412] width 31 height 35
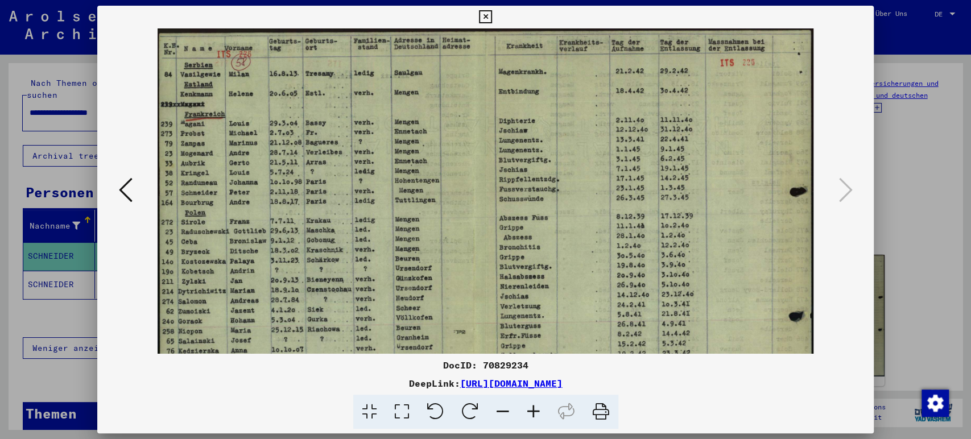
click at [530, 414] on icon at bounding box center [533, 412] width 31 height 35
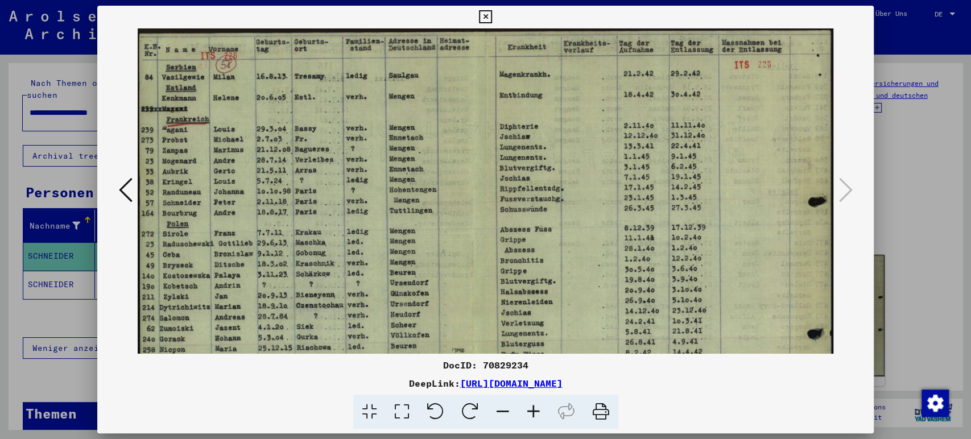
click at [530, 414] on icon at bounding box center [533, 412] width 31 height 35
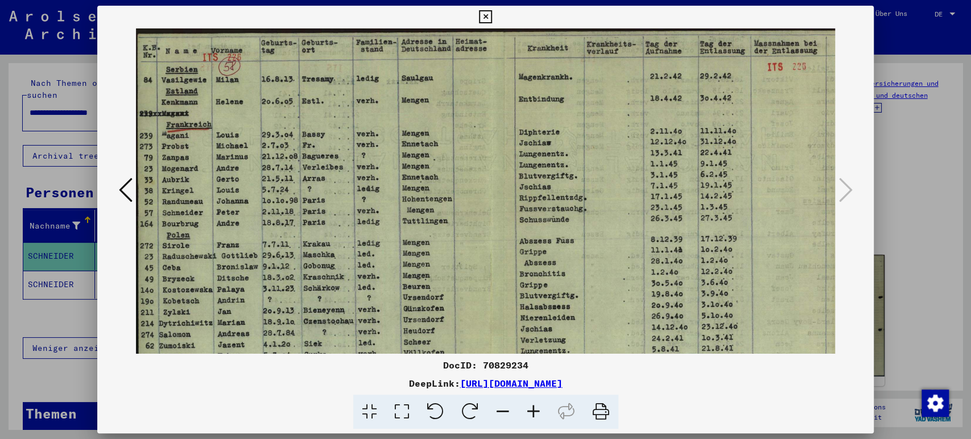
click at [530, 414] on icon at bounding box center [533, 412] width 31 height 35
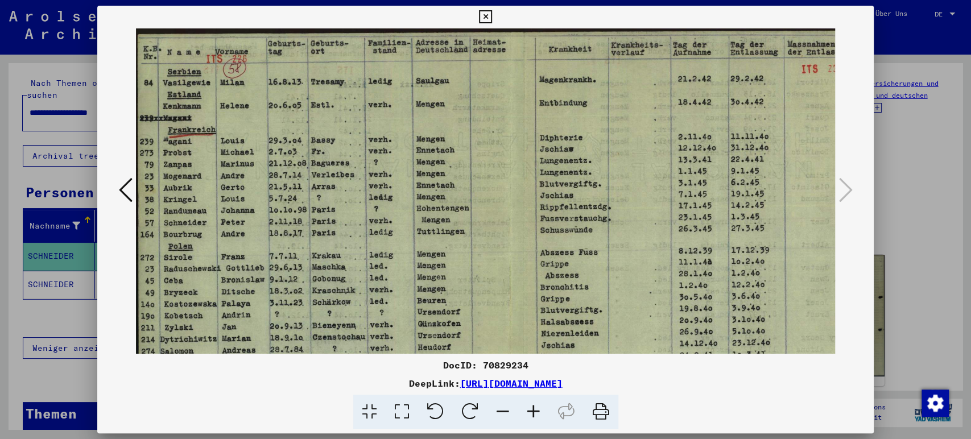
click at [530, 414] on icon at bounding box center [533, 412] width 31 height 35
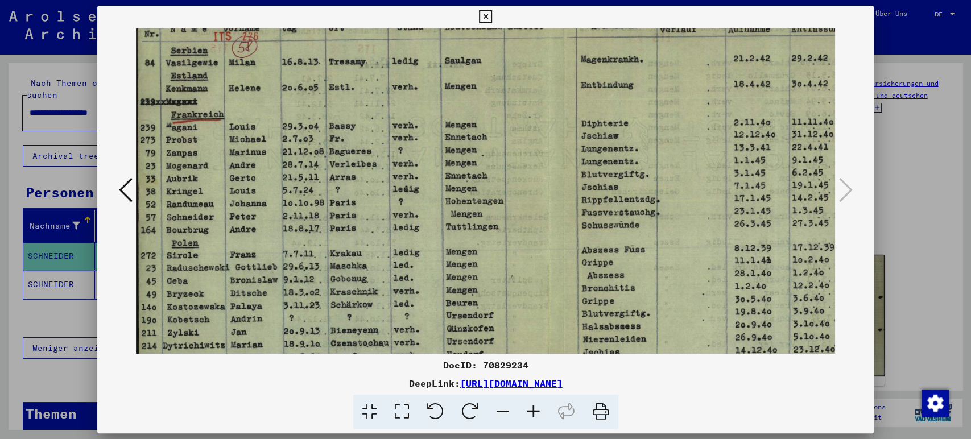
scroll to position [27, 0]
drag, startPoint x: 242, startPoint y: 272, endPoint x: 259, endPoint y: 245, distance: 32.2
click at [259, 245] on img at bounding box center [564, 306] width 856 height 610
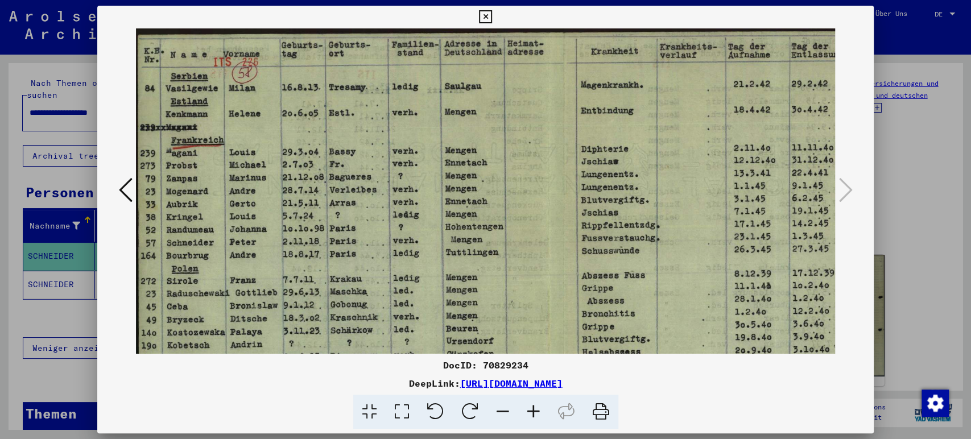
scroll to position [0, 0]
drag, startPoint x: 377, startPoint y: 118, endPoint x: 405, endPoint y: 160, distance: 50.5
click at [405, 160] on img at bounding box center [564, 333] width 856 height 610
click at [487, 13] on icon at bounding box center [485, 17] width 13 height 14
